Goal: Information Seeking & Learning: Stay updated

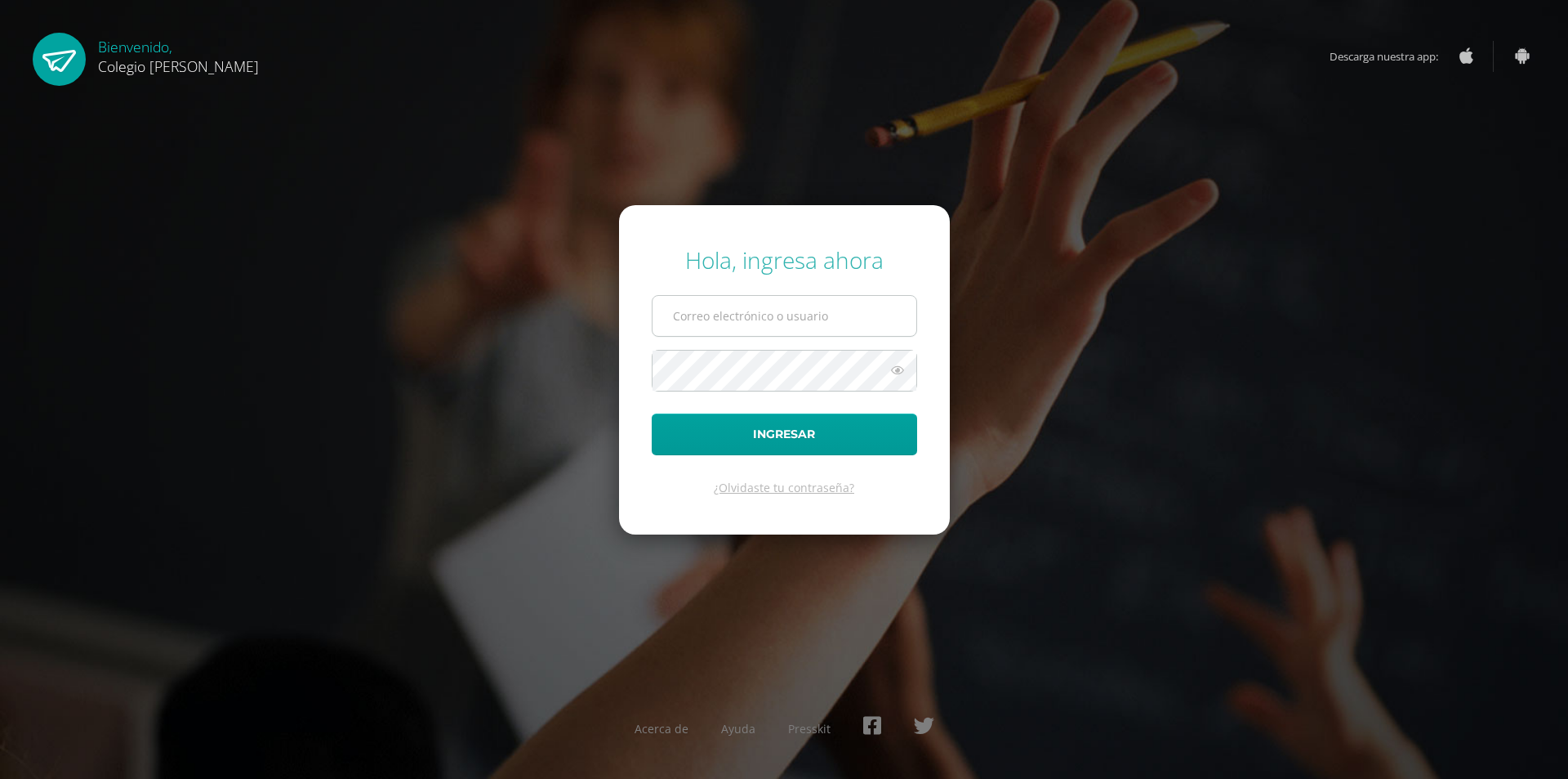
type input "[EMAIL_ADDRESS][DOMAIN_NAME]"
click at [840, 306] on input "[EMAIL_ADDRESS][DOMAIN_NAME]" at bounding box center [784, 315] width 264 height 40
click at [744, 432] on button "Ingresar" at bounding box center [784, 433] width 266 height 42
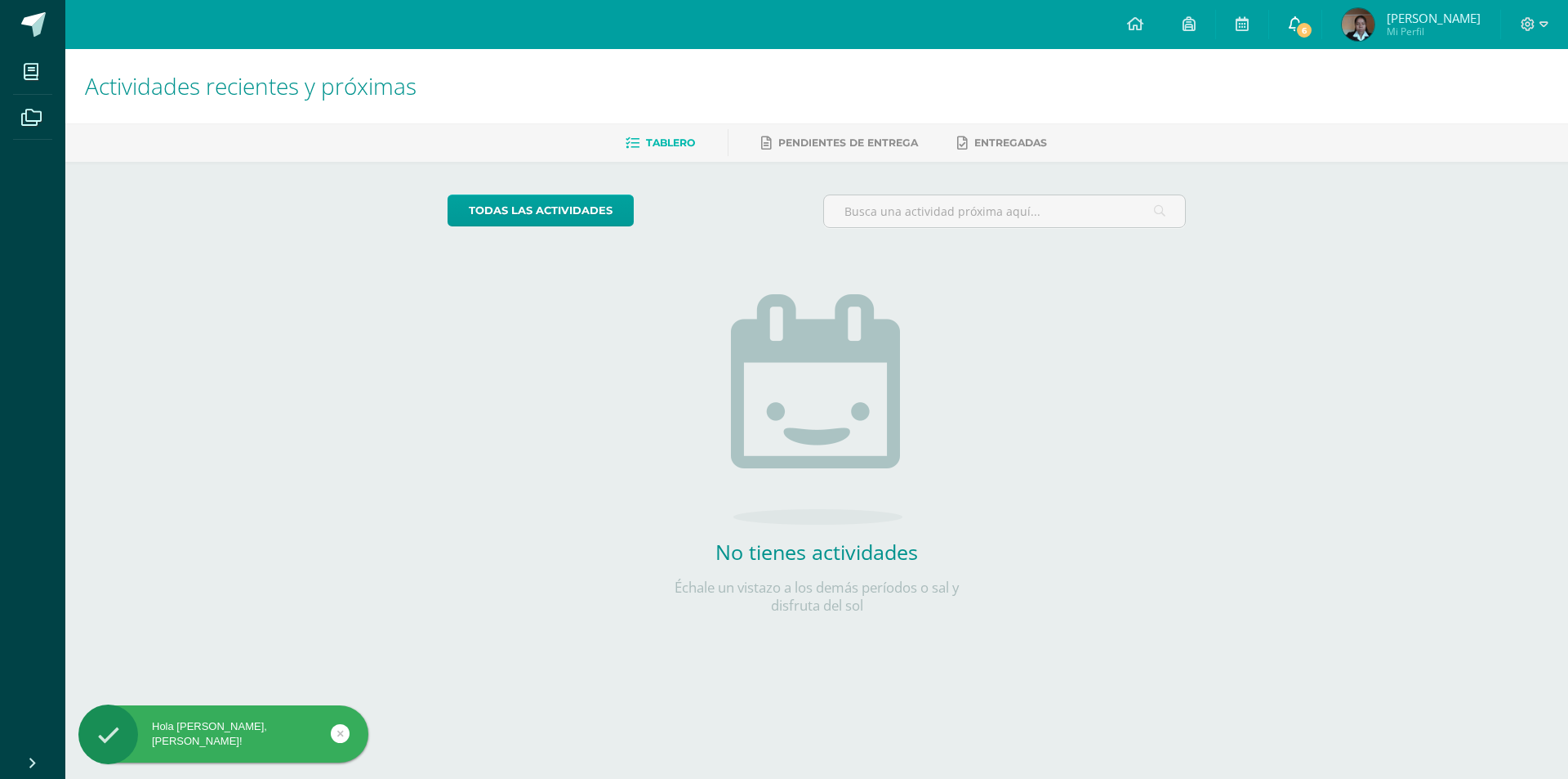
click at [1295, 19] on icon at bounding box center [1296, 24] width 13 height 15
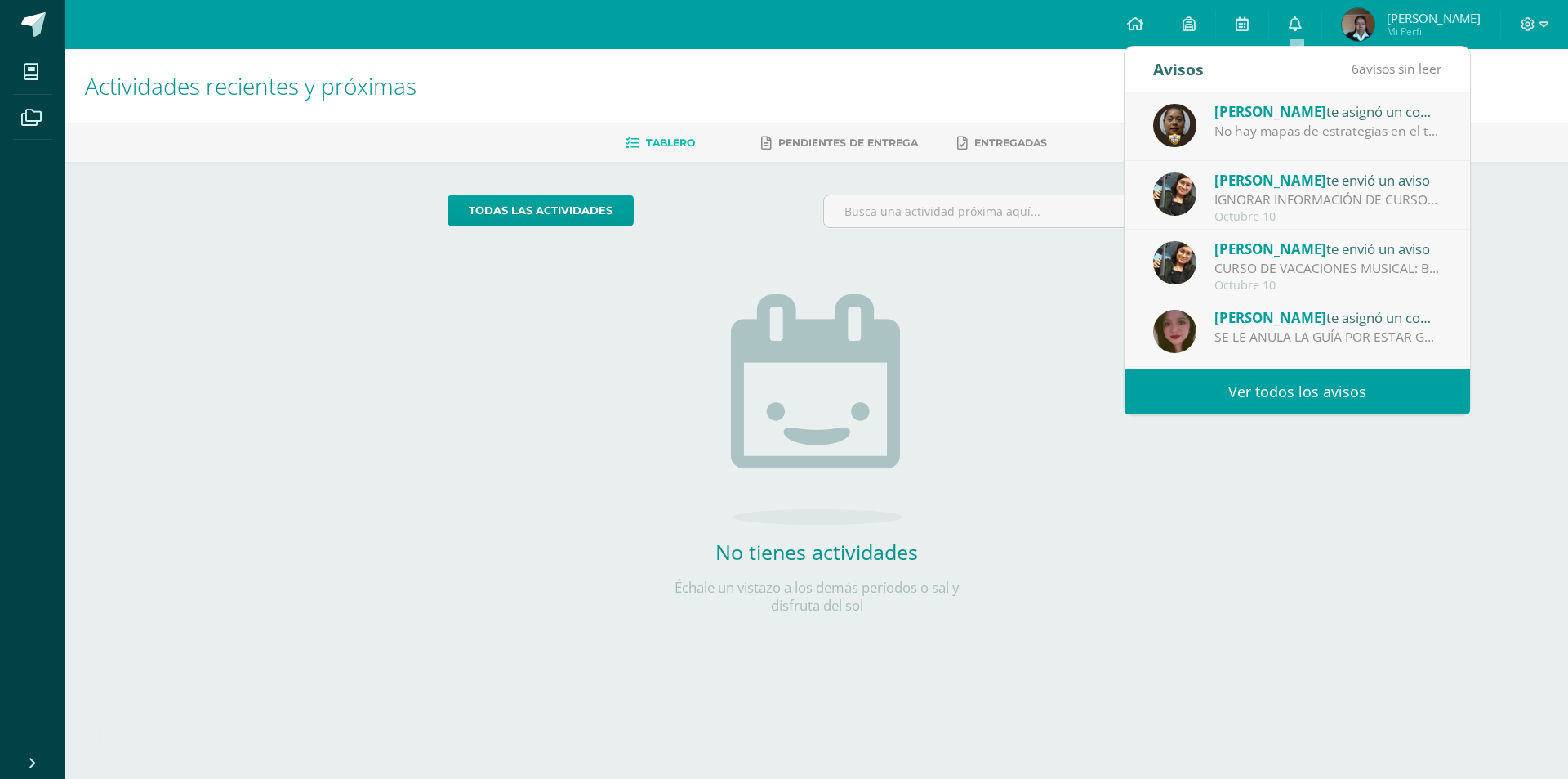
click at [1332, 128] on div "No hay mapas de estrategias en el trabajo." at bounding box center [1328, 131] width 227 height 19
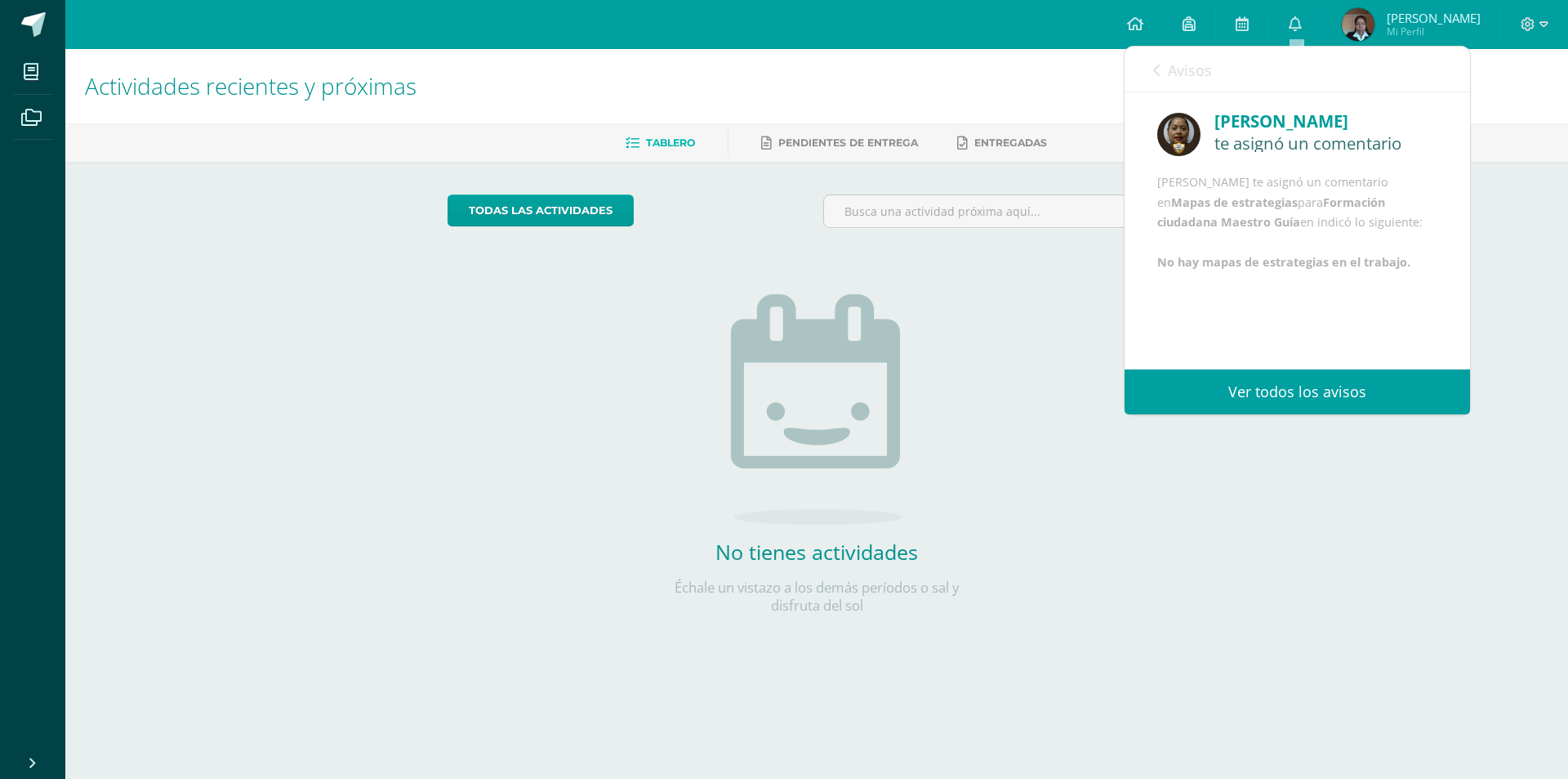
click at [1161, 69] on link "Avisos" at bounding box center [1183, 69] width 59 height 46
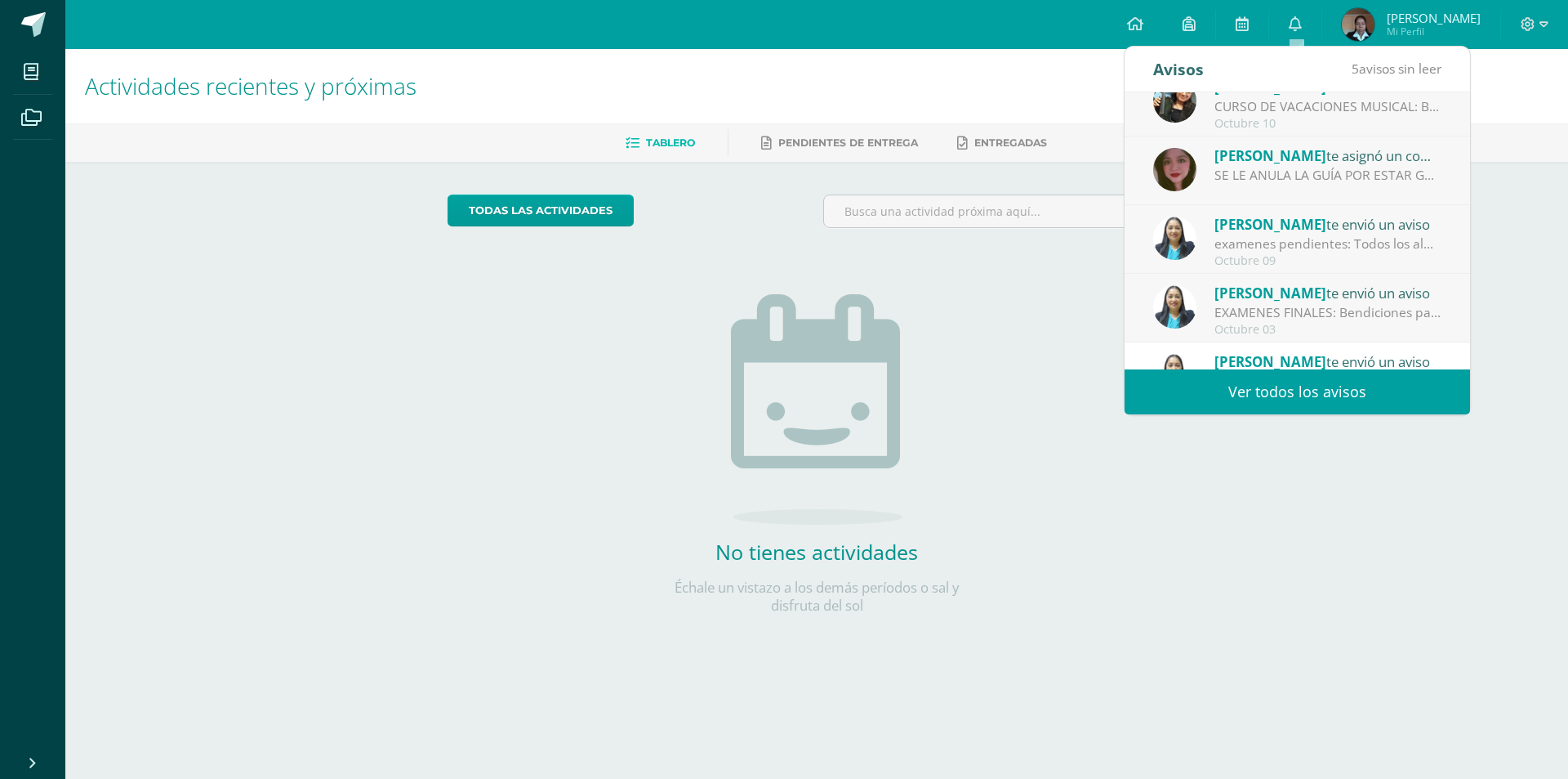
scroll to position [163, 0]
click at [1370, 165] on div "SE LE ANULA LA GUÍA POR ESTAR GRABANDO EN CLASE DURANTE LA PRESENTACIÓN DE LOS …" at bounding box center [1328, 173] width 227 height 19
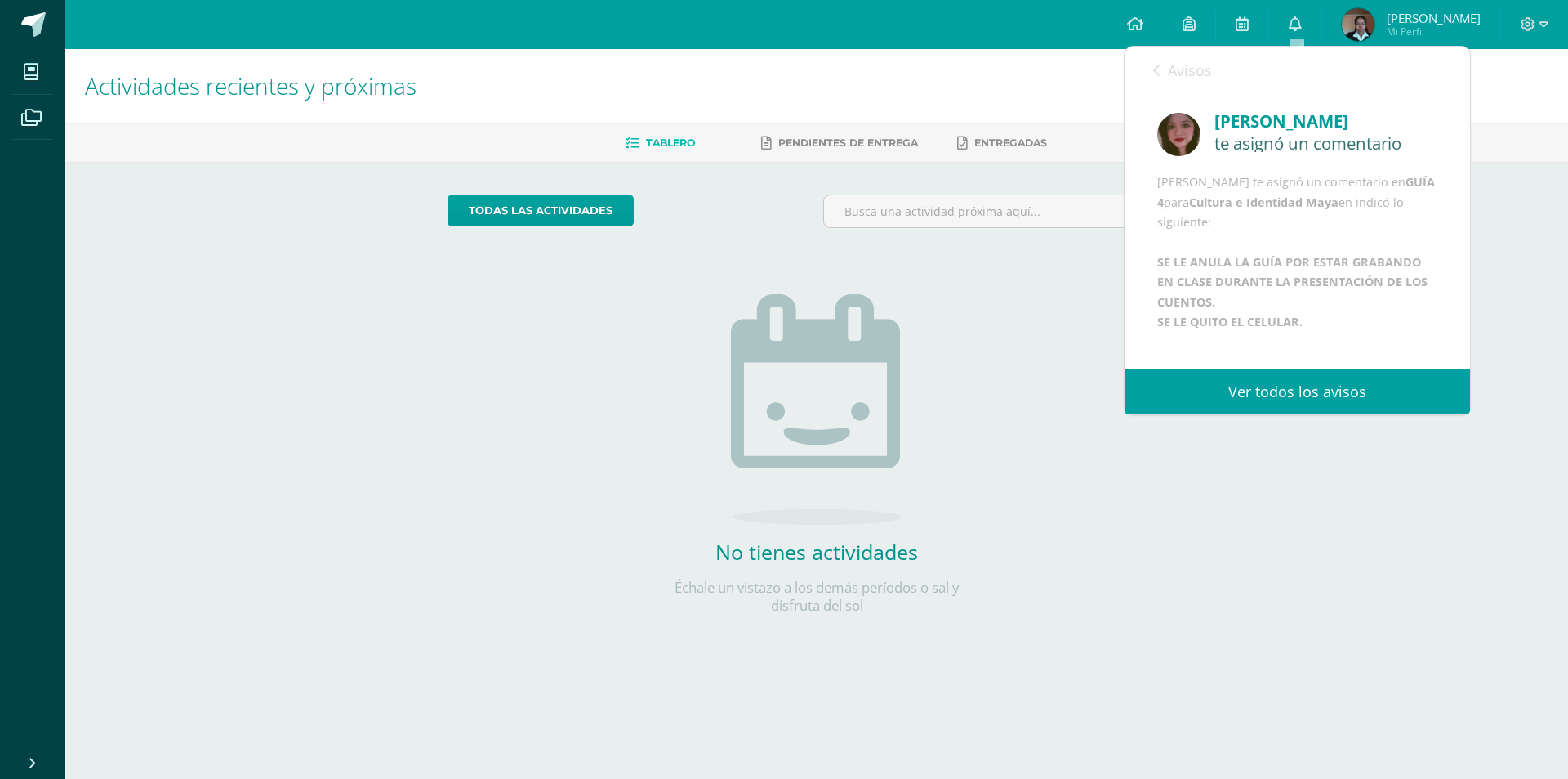
scroll to position [59, 0]
click at [1151, 64] on div "Avisos 4 avisos sin leer Avisos" at bounding box center [1298, 69] width 345 height 45
click at [1156, 71] on icon at bounding box center [1156, 70] width 6 height 13
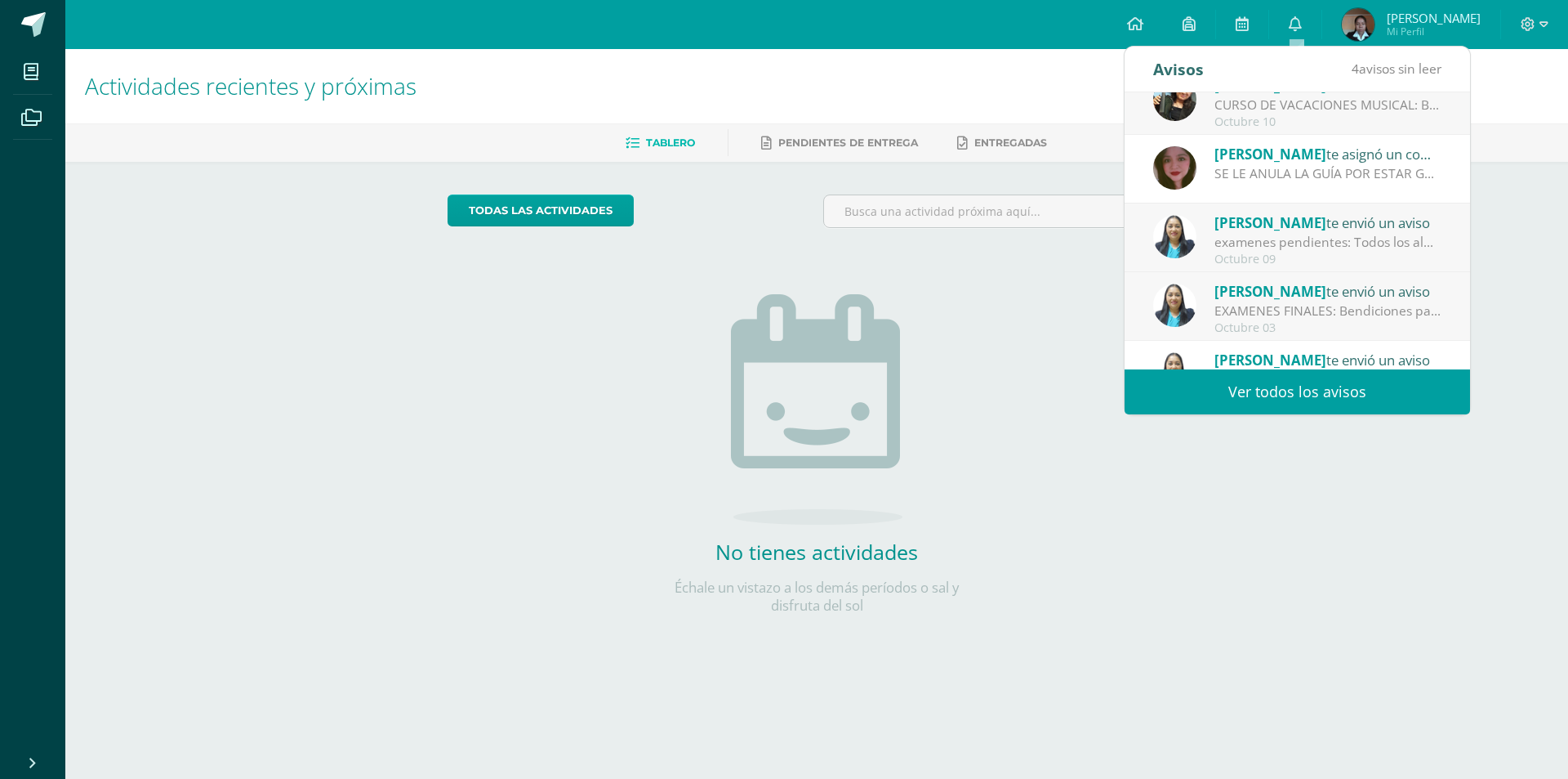
scroll to position [0, 0]
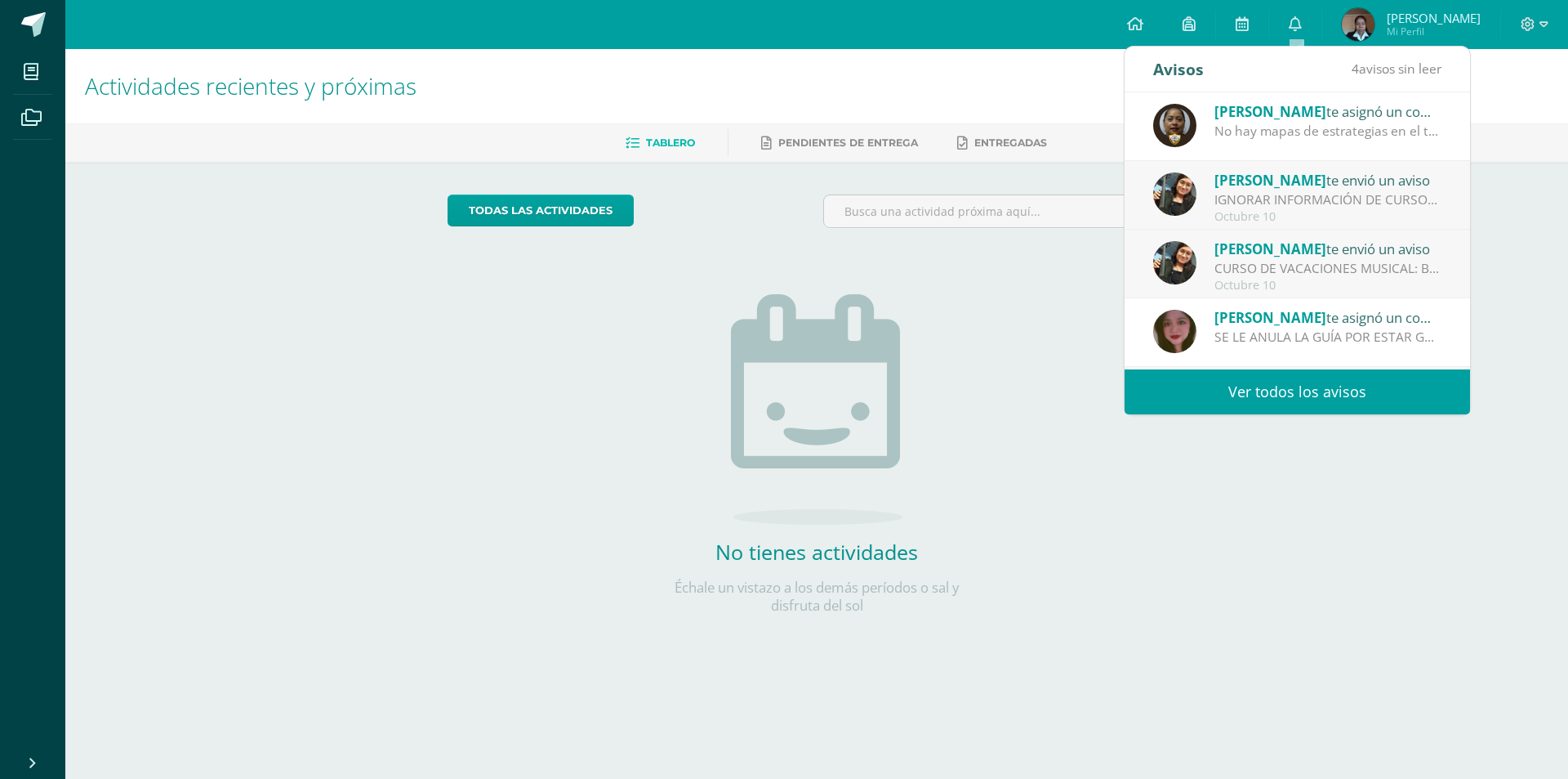
click at [1346, 262] on div "CURSO DE VACACIONES MUSICAL: Buen dia papitos, adjunto información de cursos de…" at bounding box center [1328, 269] width 227 height 19
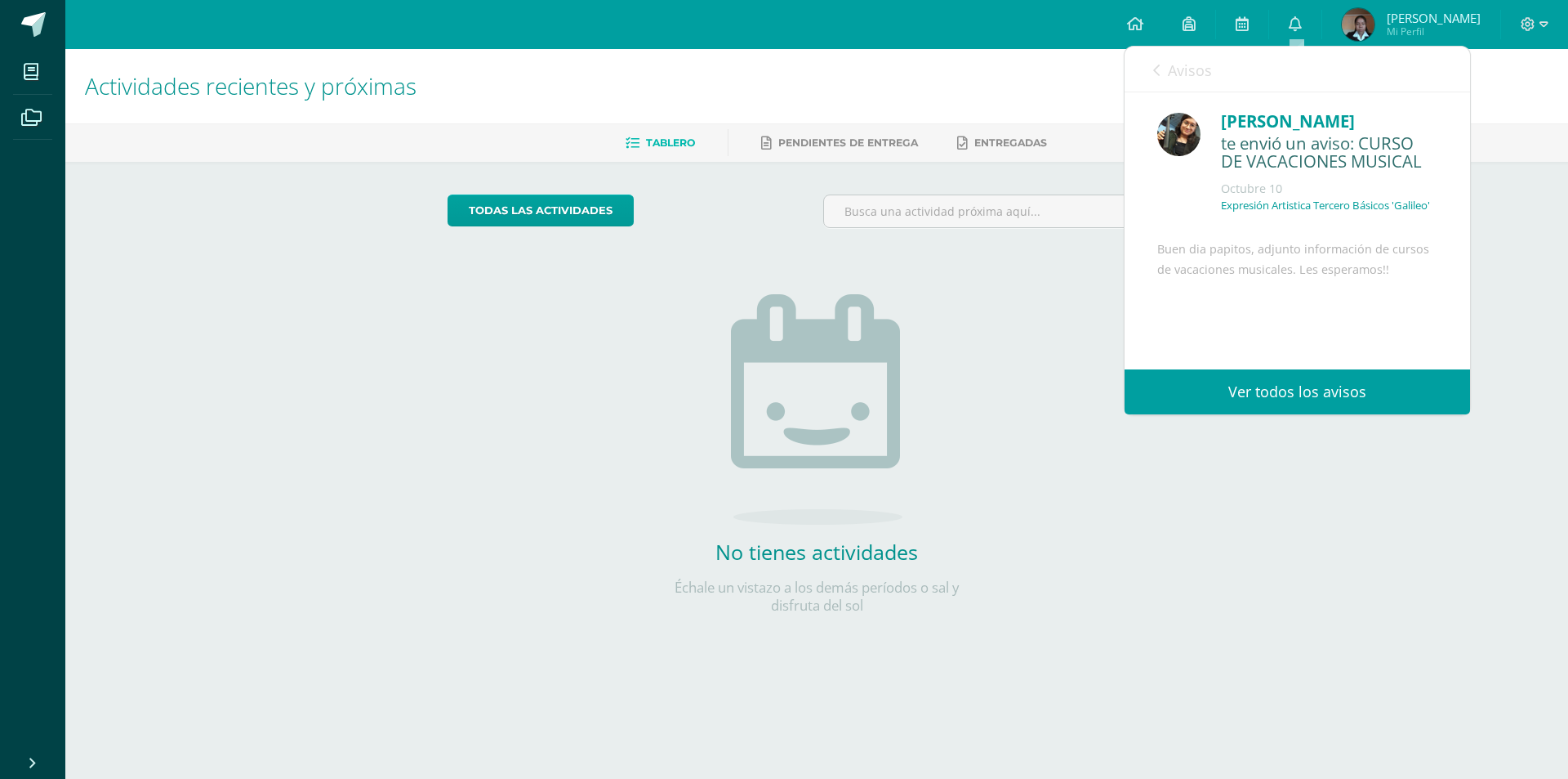
click at [1165, 70] on link "Avisos" at bounding box center [1183, 69] width 59 height 46
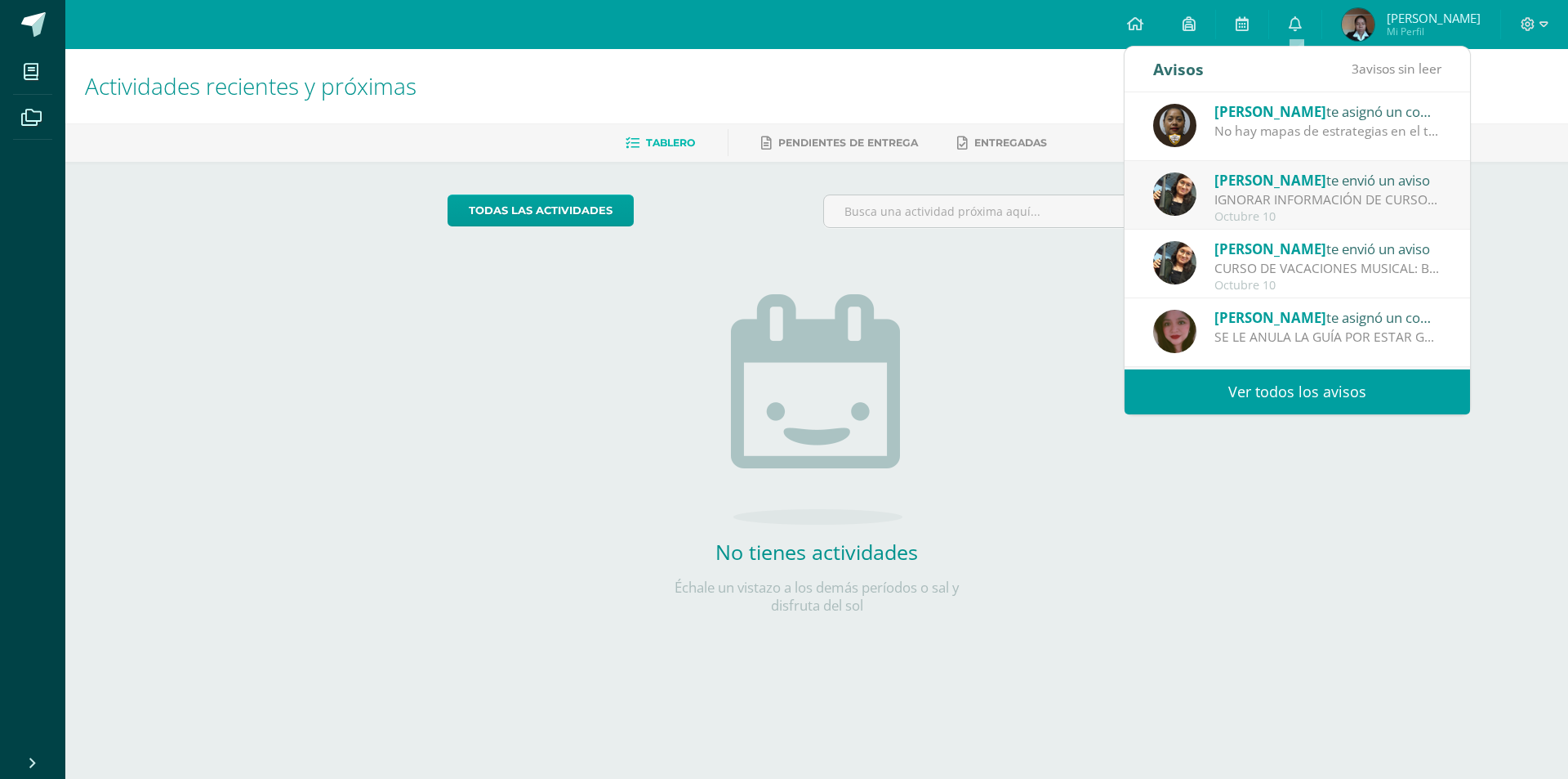
click at [1308, 225] on div "Amy Martinez te envió un aviso IGNORAR INFORMACIÓN DE CURSOS DE VACACIONES MUSI…" at bounding box center [1298, 195] width 345 height 69
